Goal: Task Accomplishment & Management: Use online tool/utility

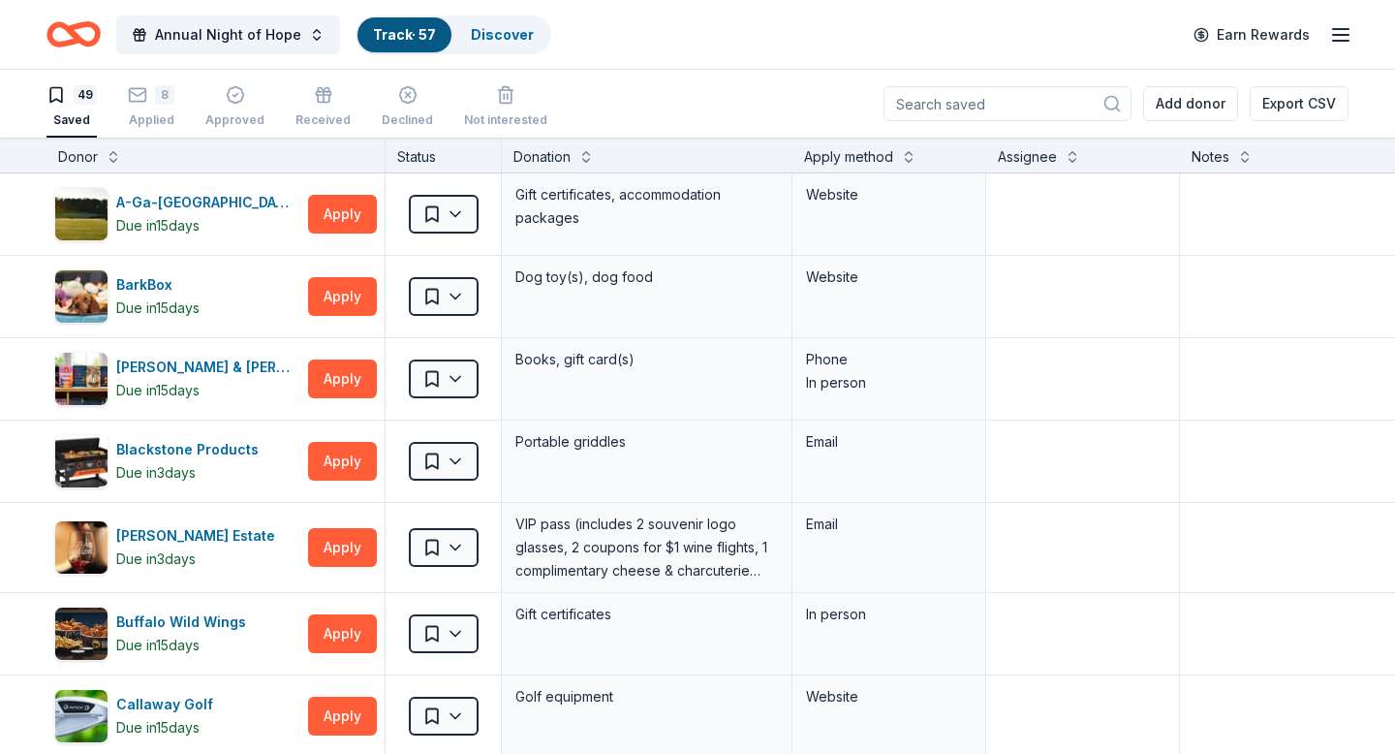
scroll to position [3473, 0]
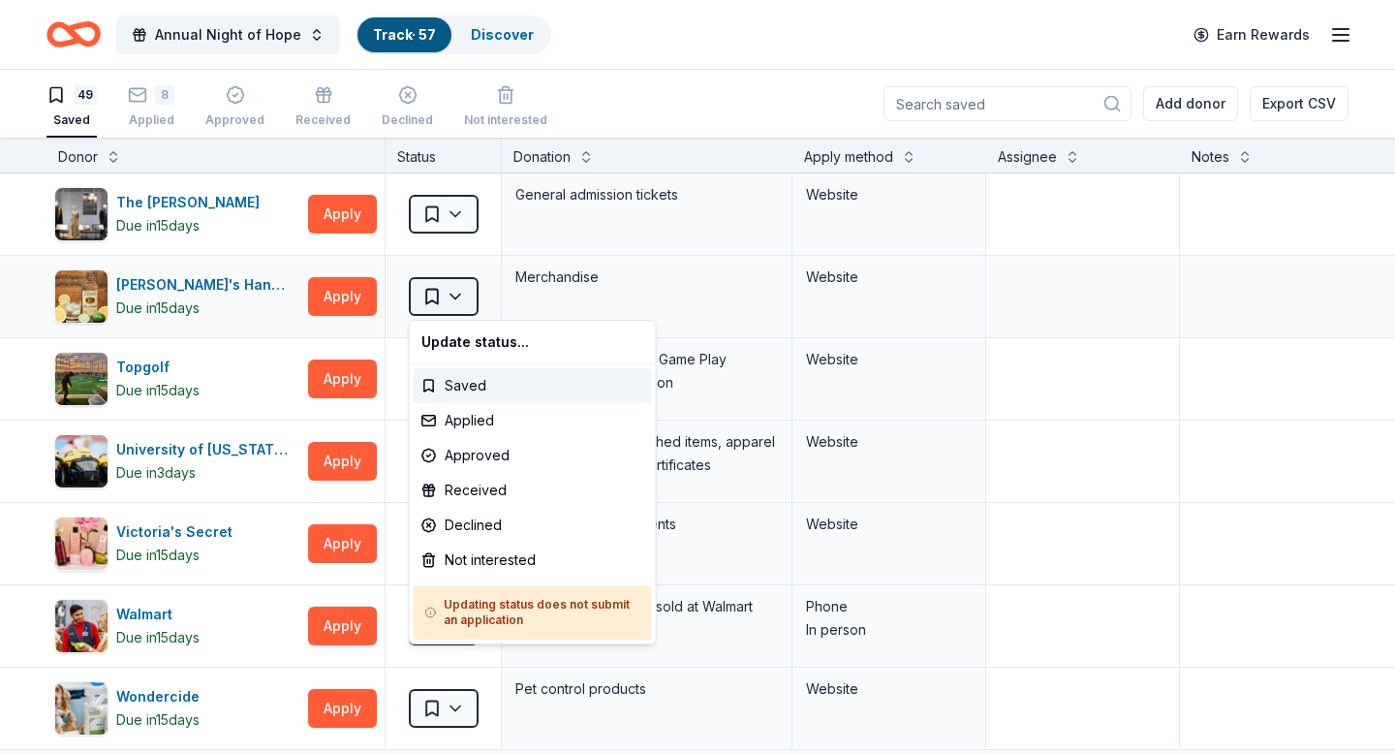
click at [447, 287] on html "Annual Night of Hope Track · 57 Discover Earn Rewards 49 Saved 8 Applied Approv…" at bounding box center [697, 377] width 1395 height 754
click at [469, 422] on div "Applied" at bounding box center [533, 420] width 238 height 35
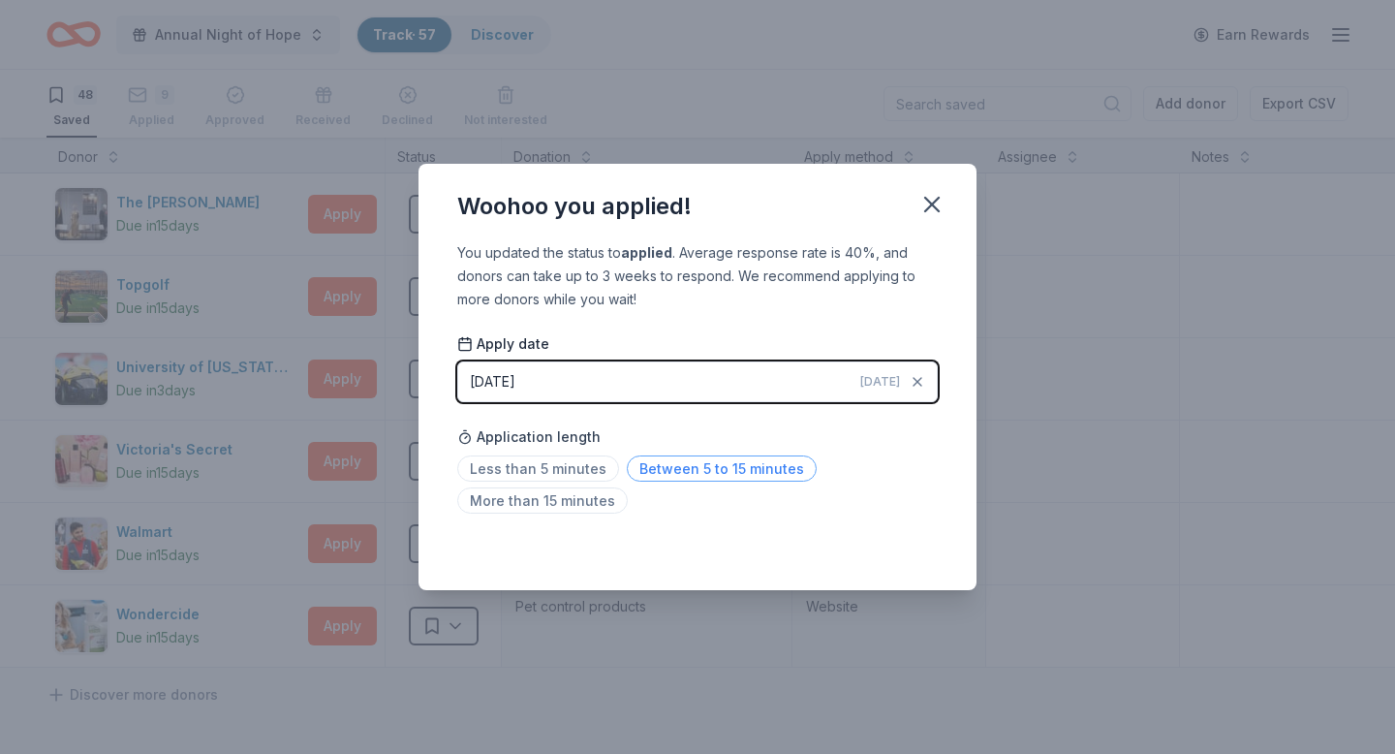
click at [686, 474] on span "Between 5 to 15 minutes" at bounding box center [722, 468] width 190 height 26
click at [601, 503] on span "More than 15 minutes" at bounding box center [542, 500] width 170 height 26
click at [939, 198] on icon "button" at bounding box center [932, 205] width 14 height 14
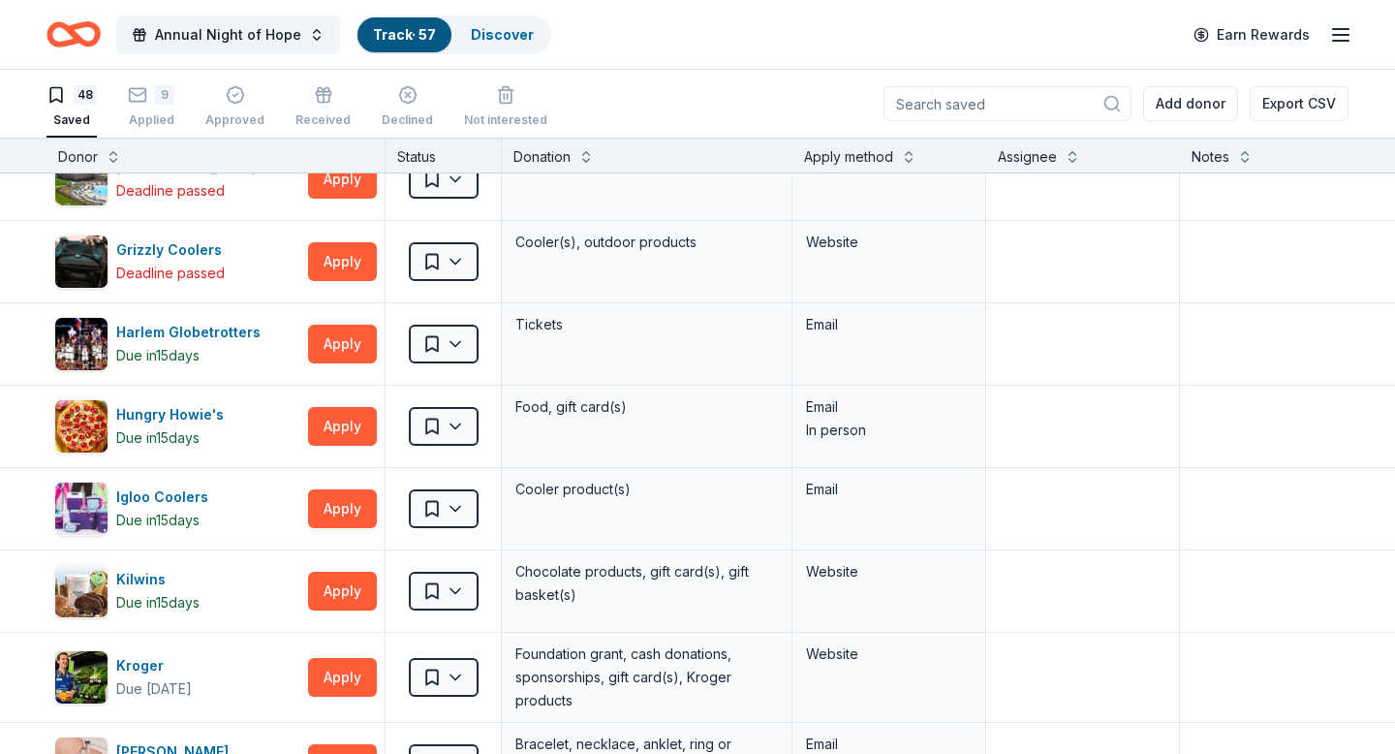
scroll to position [947, 0]
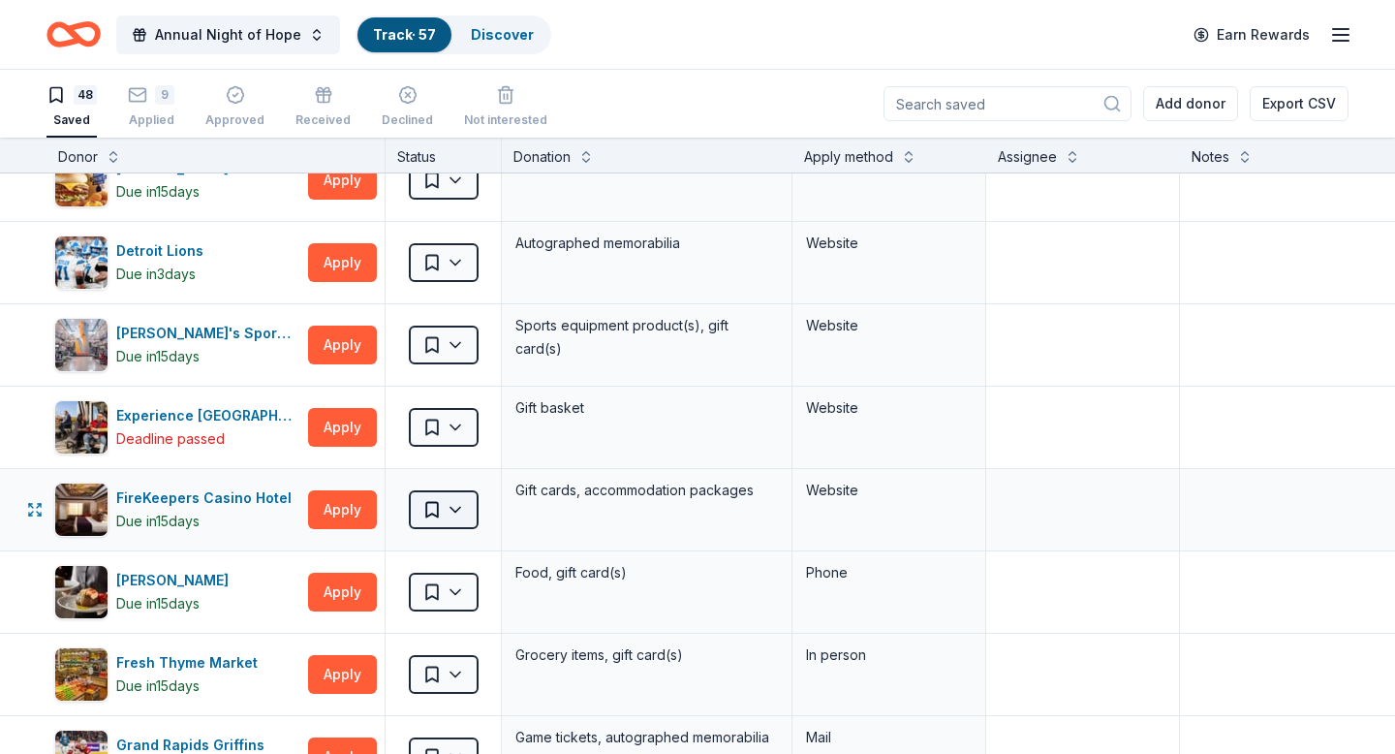
drag, startPoint x: 344, startPoint y: 513, endPoint x: 444, endPoint y: 496, distance: 101.3
click at [444, 496] on div "FireKeepers Casino Hotel Due [DATE] Apply Saved Gift cards, accommodation packa…" at bounding box center [758, 509] width 1517 height 81
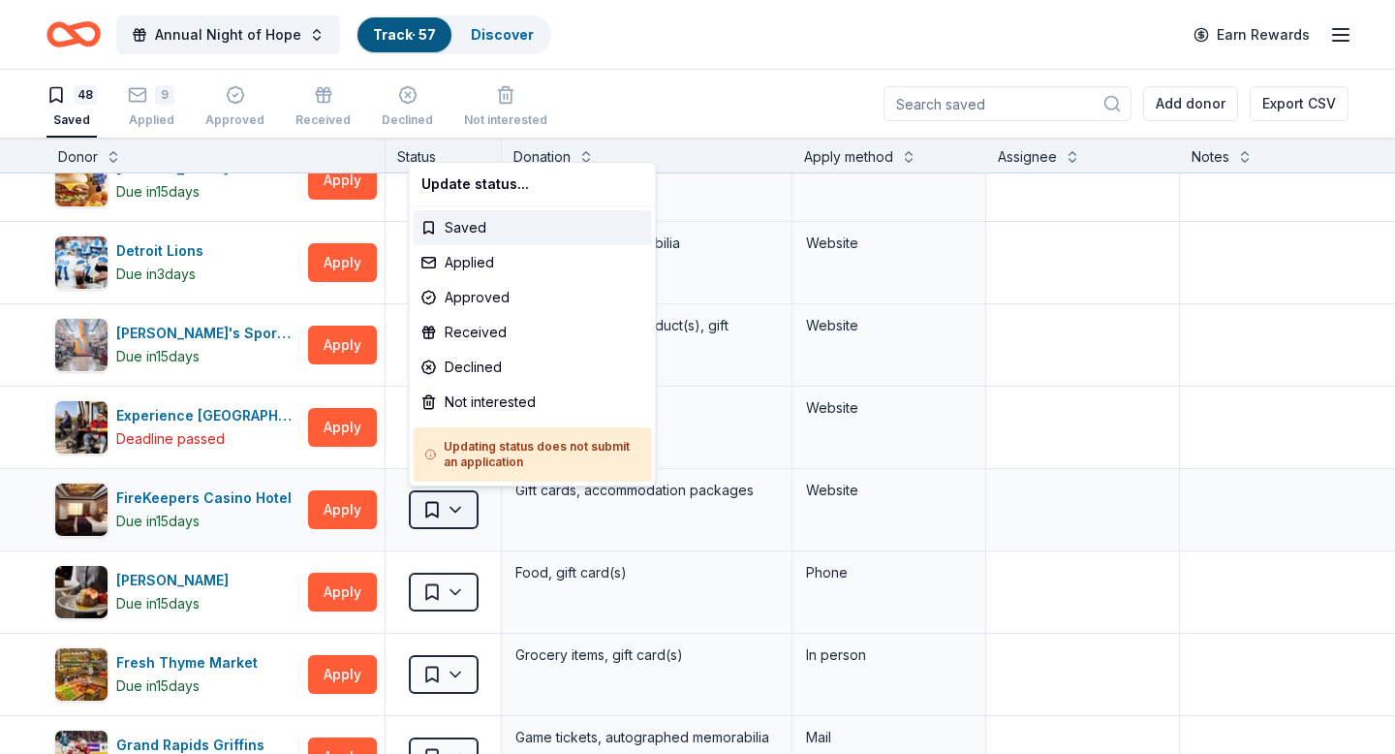
click at [444, 496] on html "Annual Night of Hope Track · 57 Discover Earn Rewards 48 Saved 9 Applied Approv…" at bounding box center [697, 377] width 1395 height 754
click at [465, 260] on div "Applied" at bounding box center [533, 262] width 238 height 35
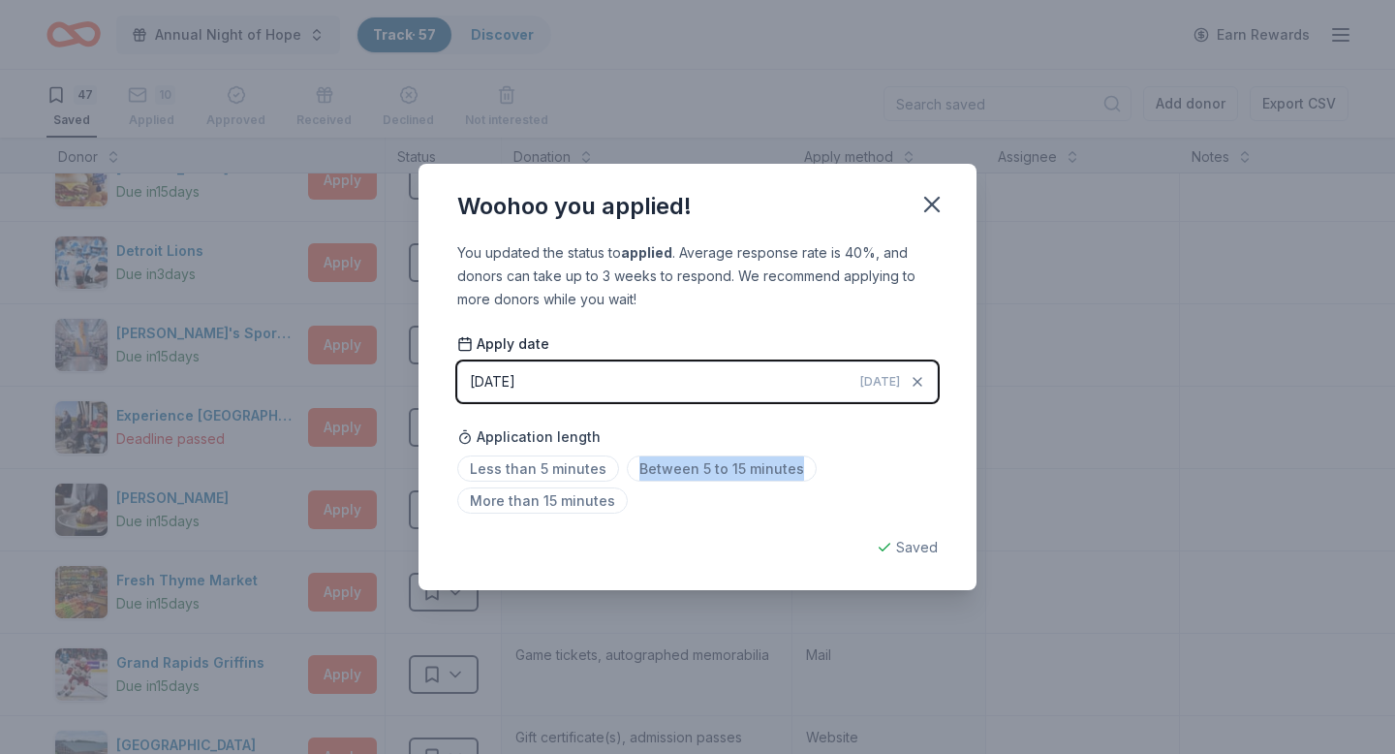
click at [552, 484] on div "Less than 5 minutes Between 5 to 15 minutes More than 15 minutes" at bounding box center [697, 488] width 480 height 64
click at [696, 469] on span "Between 5 to 15 minutes" at bounding box center [722, 468] width 190 height 26
click at [933, 211] on icon "button" at bounding box center [931, 204] width 27 height 27
